Goal: Task Accomplishment & Management: Use online tool/utility

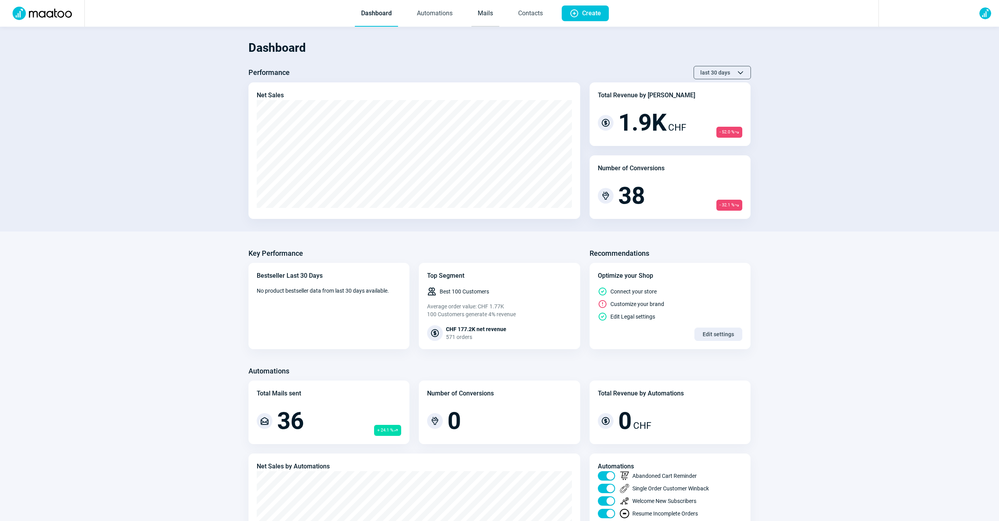
click at [484, 7] on link "Mails" at bounding box center [485, 14] width 28 height 26
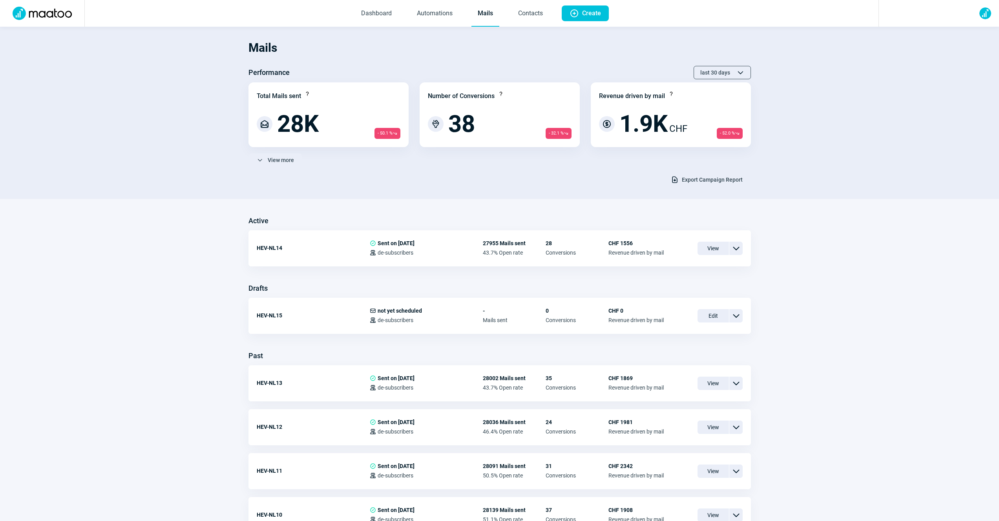
click at [704, 180] on span "Export Campaign Report" at bounding box center [712, 179] width 61 height 13
click at [691, 183] on span "Export Campaign Report" at bounding box center [712, 179] width 61 height 13
